Goal: Transaction & Acquisition: Purchase product/service

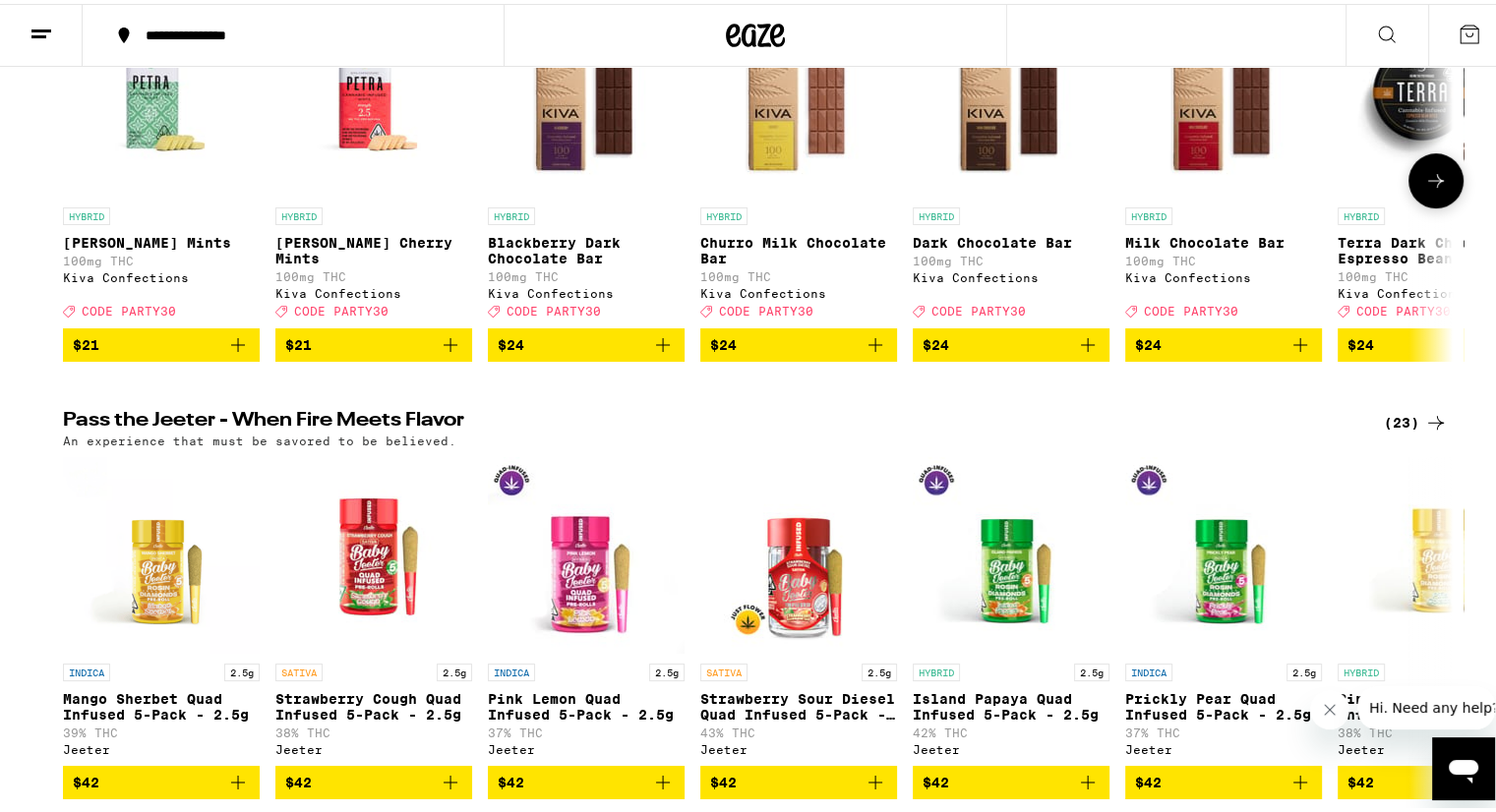
scroll to position [983, 0]
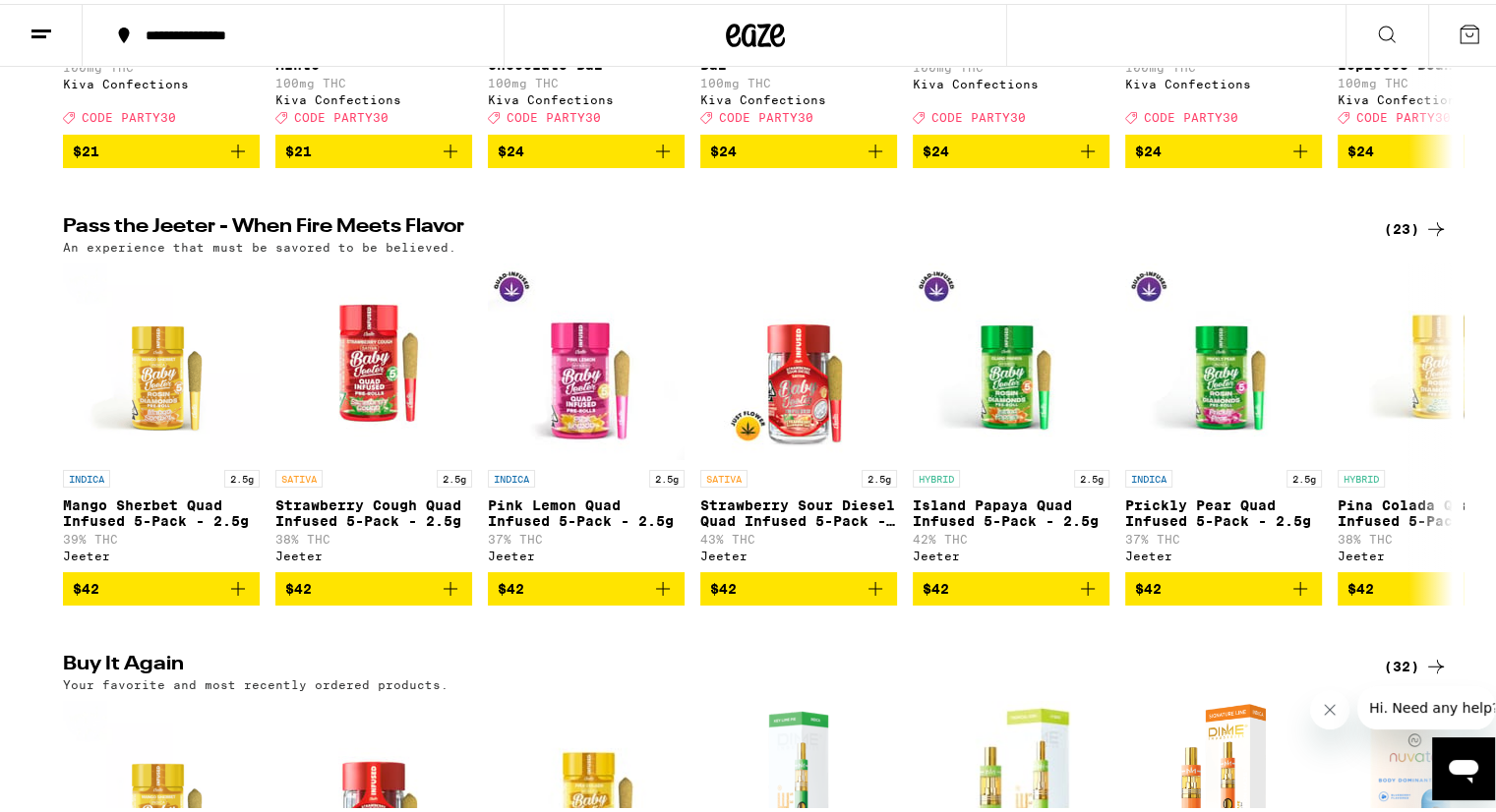
click at [1390, 237] on div "(23)" at bounding box center [1416, 225] width 64 height 24
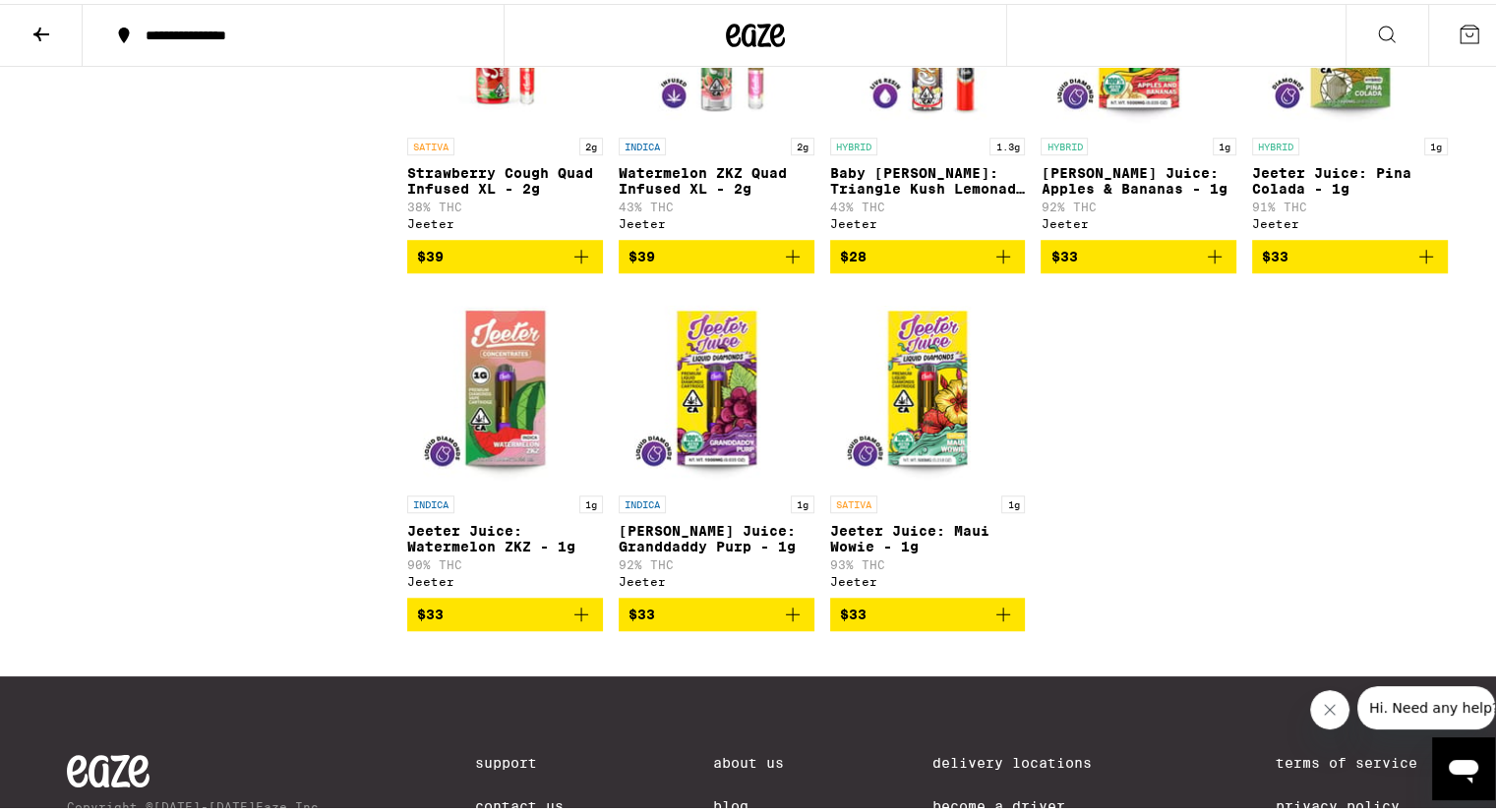
scroll to position [1574, 0]
